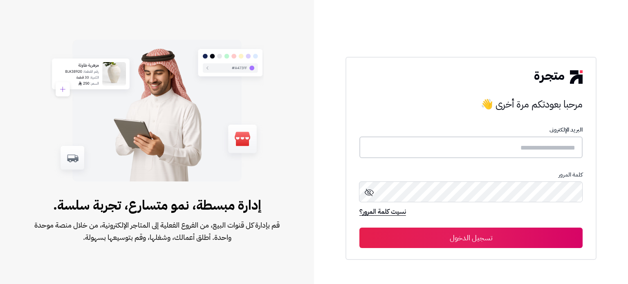
type input "**********"
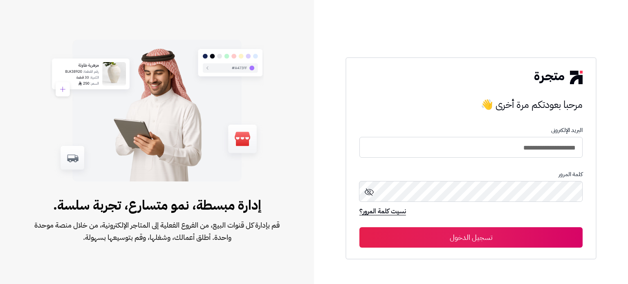
click at [475, 229] on button "تسجيل الدخول" at bounding box center [470, 237] width 223 height 20
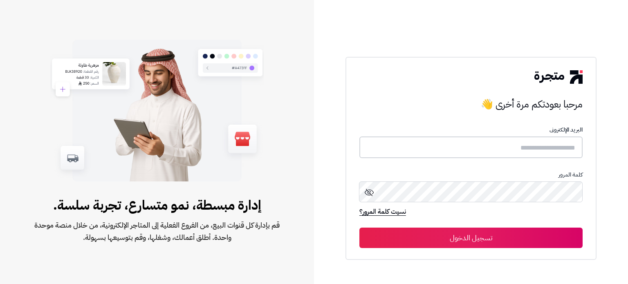
type input "**********"
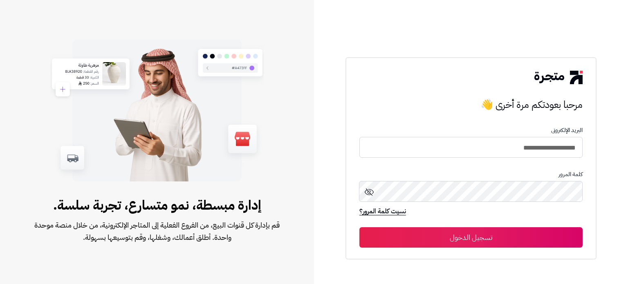
click at [487, 237] on button "تسجيل الدخول" at bounding box center [470, 237] width 223 height 20
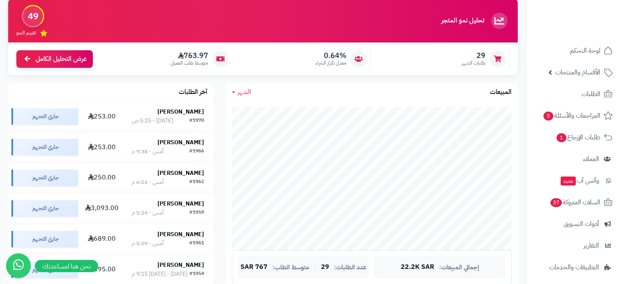
scroll to position [69, 0]
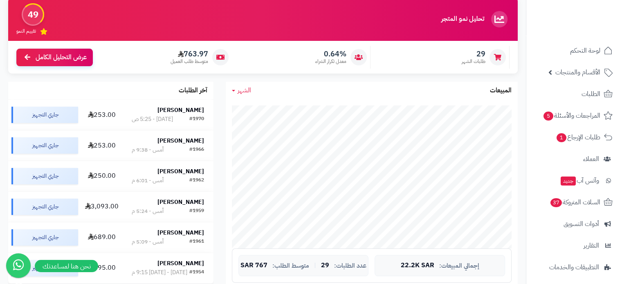
click at [244, 97] on div "الشهر اليوم الأسبوع الشهر السنة المبيعات" at bounding box center [372, 91] width 292 height 18
click at [242, 90] on span "الشهر" at bounding box center [243, 90] width 13 height 10
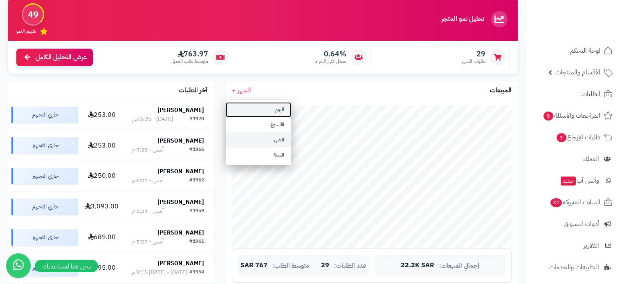
click at [262, 110] on link "اليوم" at bounding box center [258, 109] width 65 height 15
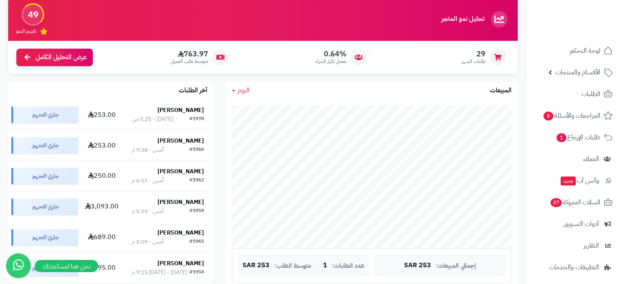
click at [238, 87] on span "اليوم" at bounding box center [243, 90] width 12 height 10
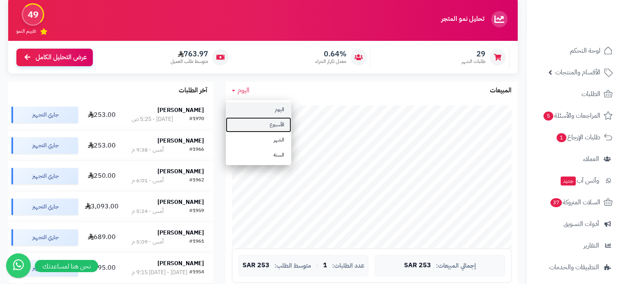
click at [262, 131] on link "الأسبوع" at bounding box center [258, 124] width 65 height 15
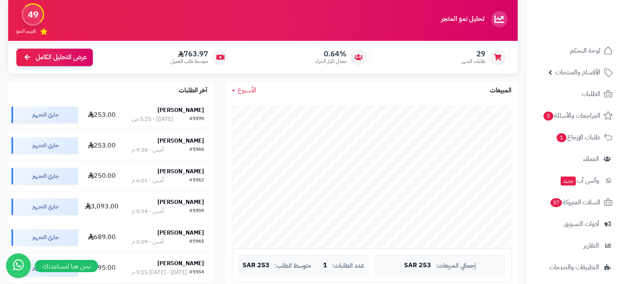
click at [249, 91] on span "الأسبوع" at bounding box center [246, 90] width 19 height 10
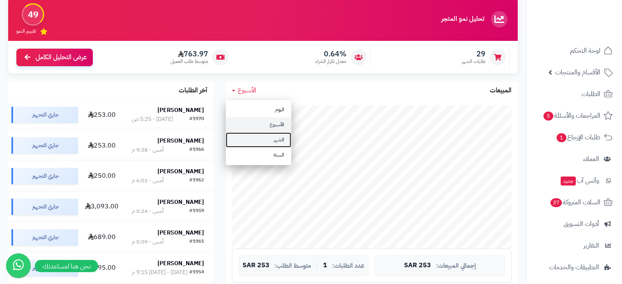
click at [267, 140] on link "الشهر" at bounding box center [258, 139] width 65 height 15
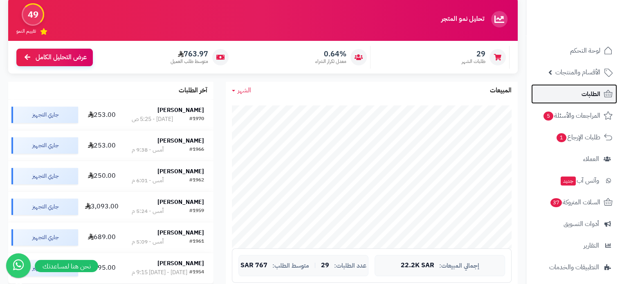
click at [583, 99] on span "الطلبات" at bounding box center [590, 93] width 19 height 11
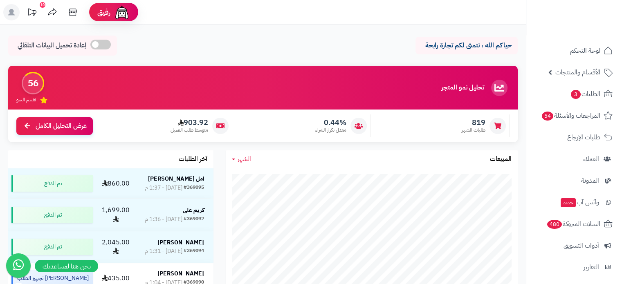
click at [247, 158] on span "الشهر" at bounding box center [243, 159] width 13 height 10
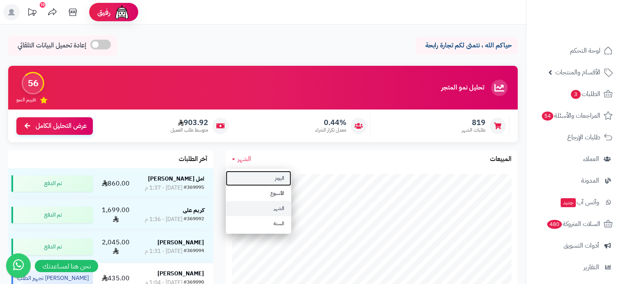
click at [280, 176] on link "اليوم" at bounding box center [258, 178] width 65 height 15
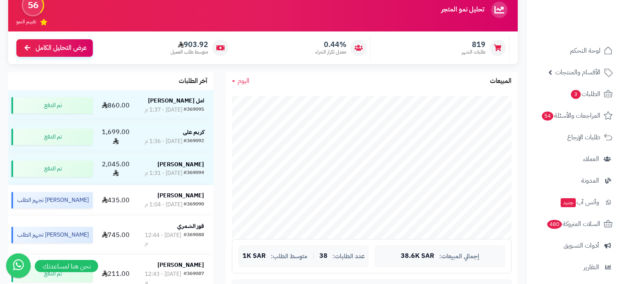
scroll to position [78, 0]
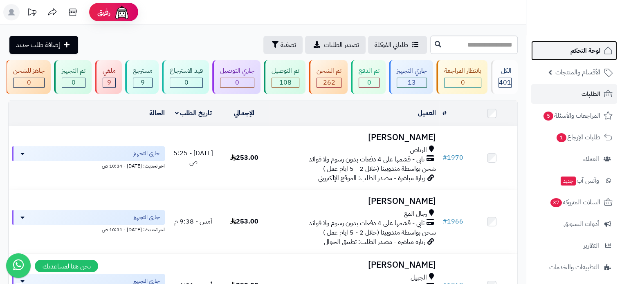
click at [581, 54] on span "لوحة التحكم" at bounding box center [585, 50] width 30 height 11
